Goal: Task Accomplishment & Management: Manage account settings

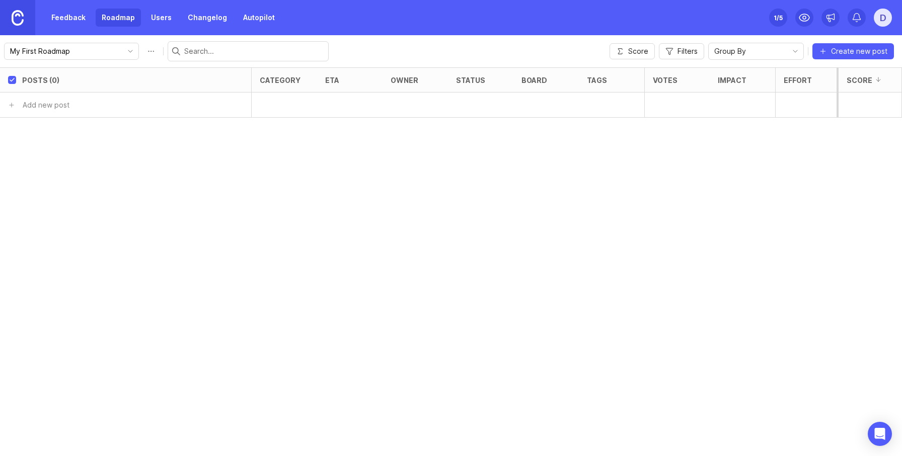
click at [61, 18] on link "Feedback" at bounding box center [68, 18] width 46 height 18
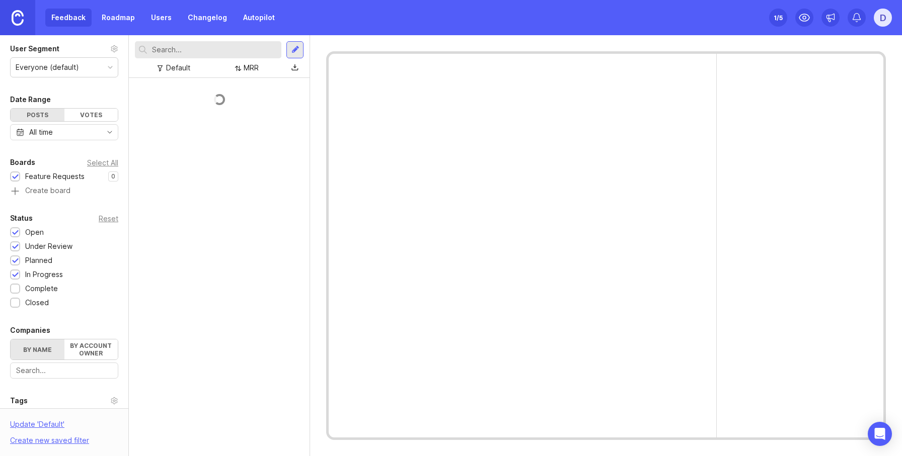
scroll to position [43, 0]
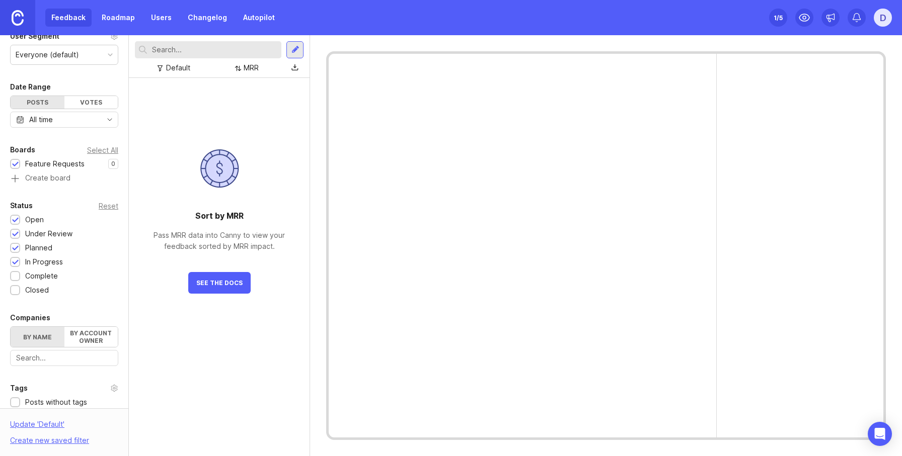
click at [120, 18] on link "Roadmap" at bounding box center [118, 18] width 45 height 18
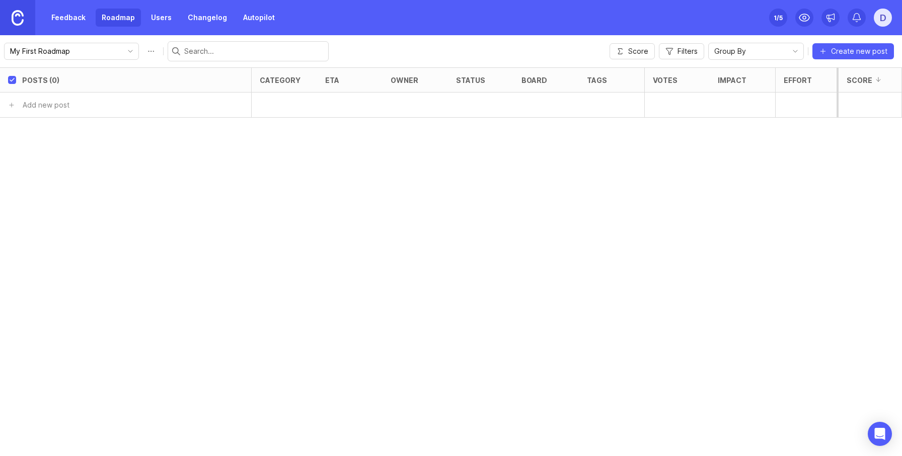
click at [888, 15] on div "D" at bounding box center [883, 18] width 18 height 18
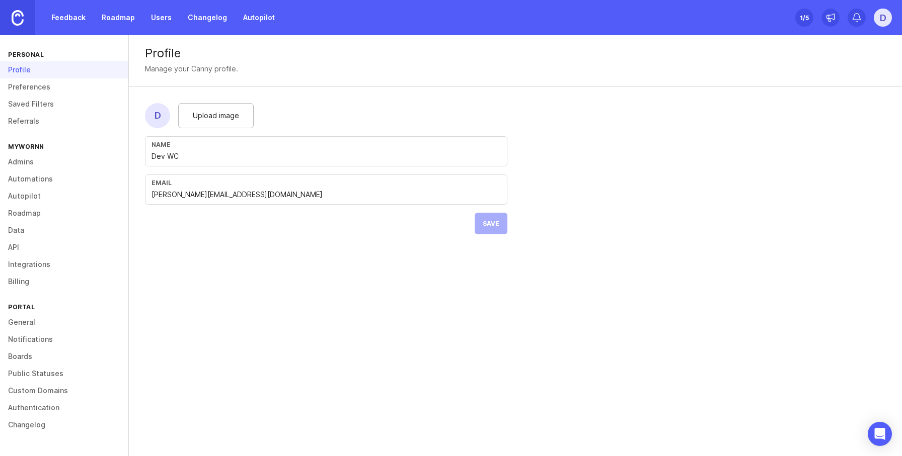
click at [34, 120] on link "Referrals" at bounding box center [64, 121] width 128 height 17
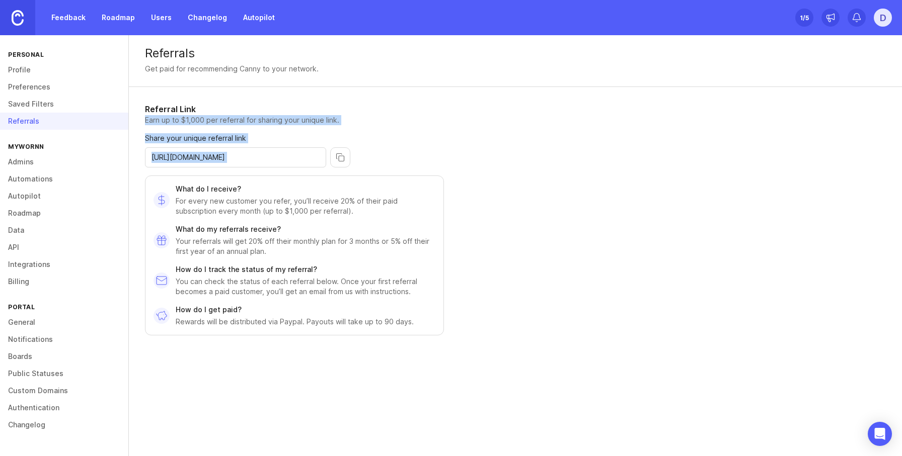
drag, startPoint x: 130, startPoint y: 116, endPoint x: 344, endPoint y: 143, distance: 215.6
click at [344, 143] on div "Referral Link Earn up to $1,000 per referral for sharing your unique link. Shar…" at bounding box center [346, 227] width 435 height 281
click at [441, 168] on div "Referral Link Earn up to $1,000 per referral for sharing your unique link. Shar…" at bounding box center [294, 219] width 299 height 232
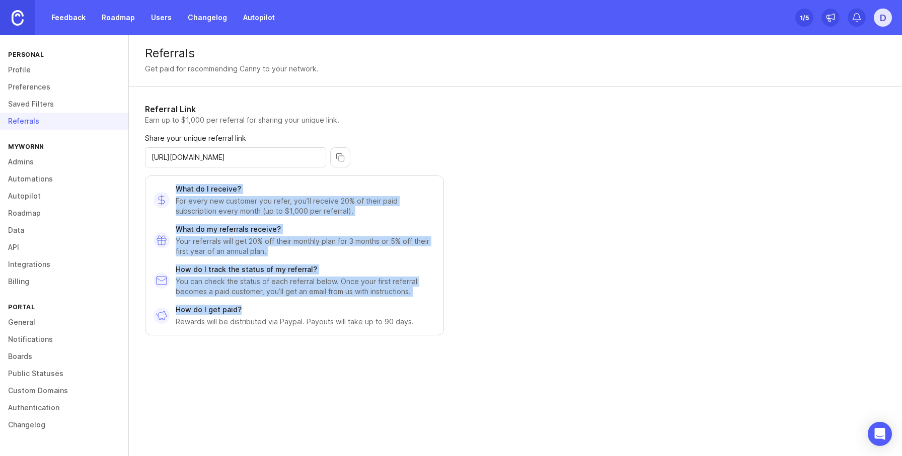
drag, startPoint x: 160, startPoint y: 184, endPoint x: 409, endPoint y: 356, distance: 302.3
click at [338, 340] on div "Referral Link Earn up to $1,000 per referral for sharing your unique link. Shar…" at bounding box center [294, 227] width 299 height 249
click at [427, 357] on div "Referral Link Earn up to $1,000 per referral for sharing your unique link. Shar…" at bounding box center [346, 227] width 435 height 281
